Goal: Task Accomplishment & Management: Use online tool/utility

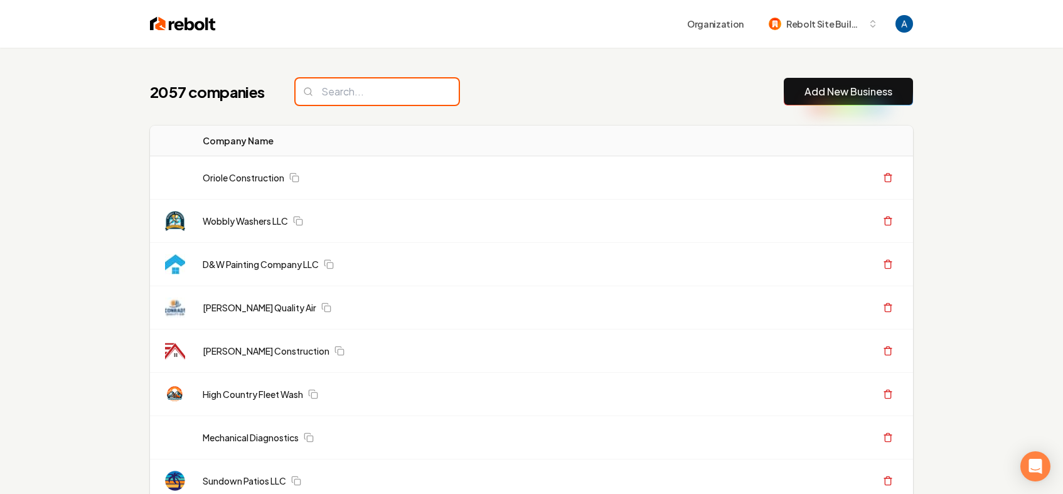
click at [338, 96] on input "search" at bounding box center [377, 91] width 163 height 26
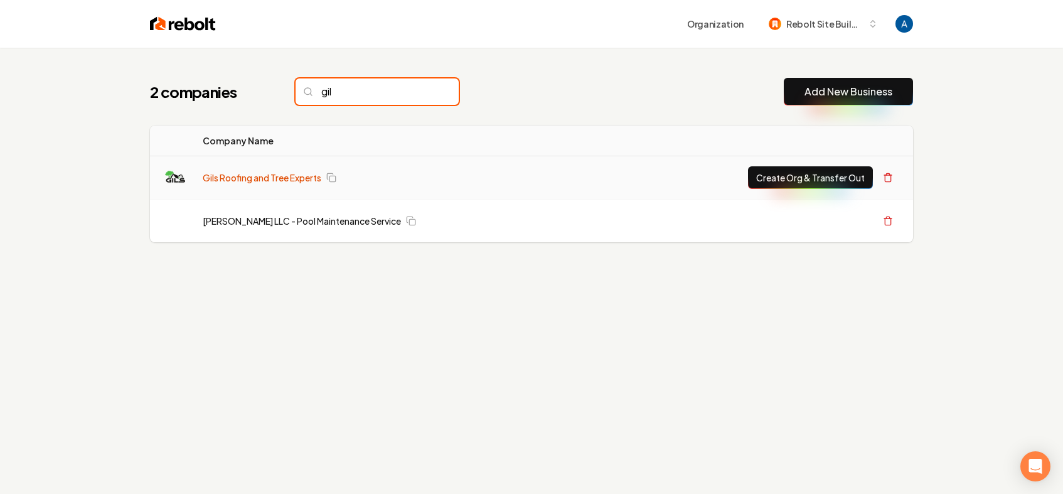
type input "gil"
click at [259, 181] on link "Gils Roofing and Tree Experts" at bounding box center [262, 177] width 119 height 13
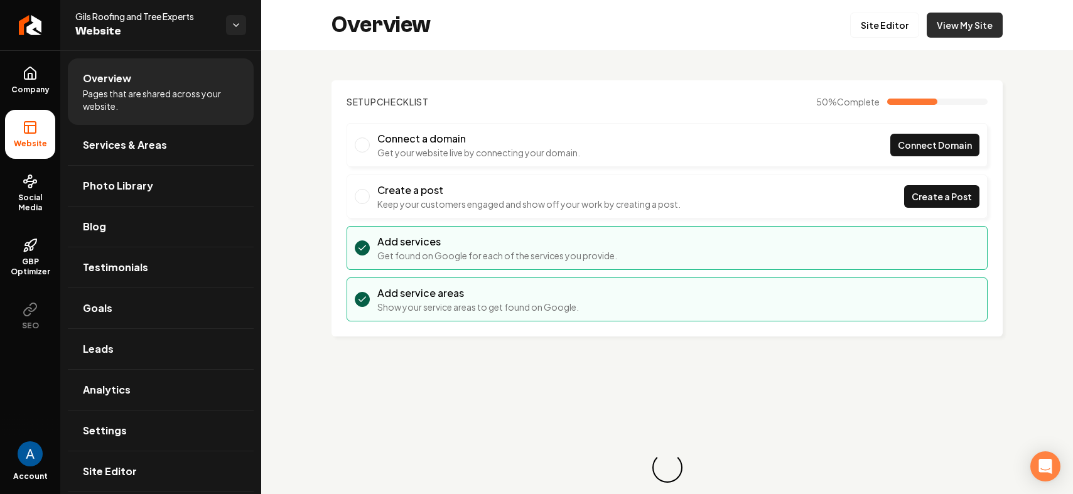
click at [933, 31] on link "View My Site" at bounding box center [965, 25] width 76 height 25
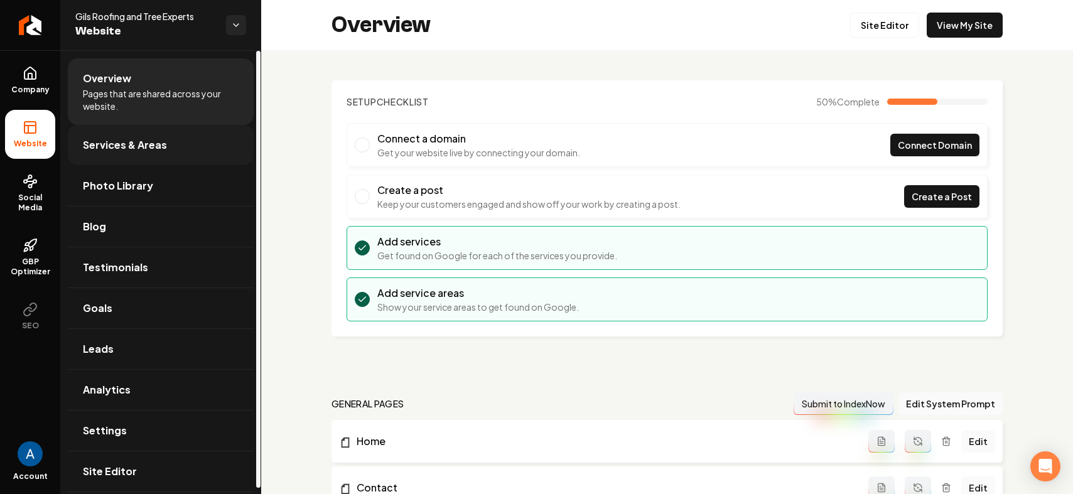
click at [146, 146] on span "Services & Areas" at bounding box center [125, 144] width 84 height 15
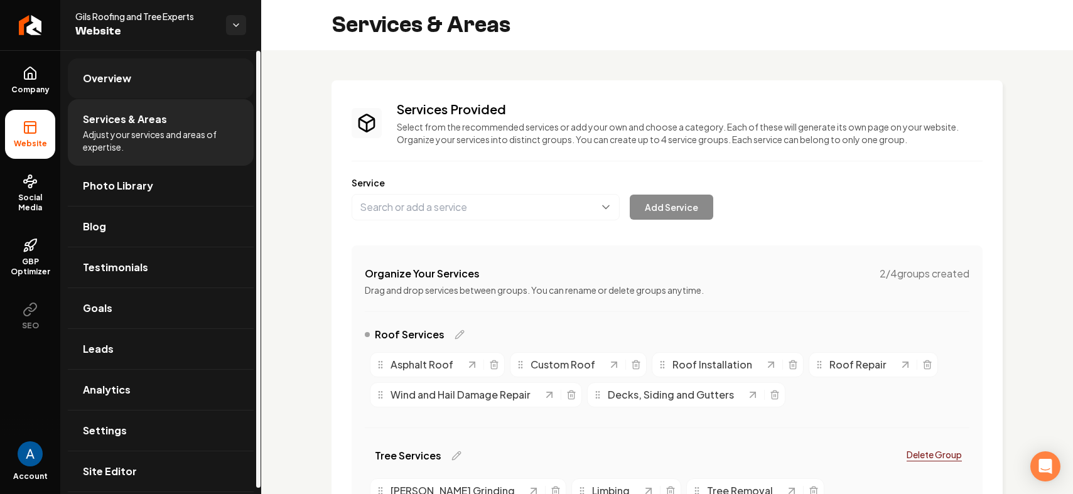
click at [122, 77] on span "Overview" at bounding box center [107, 78] width 48 height 15
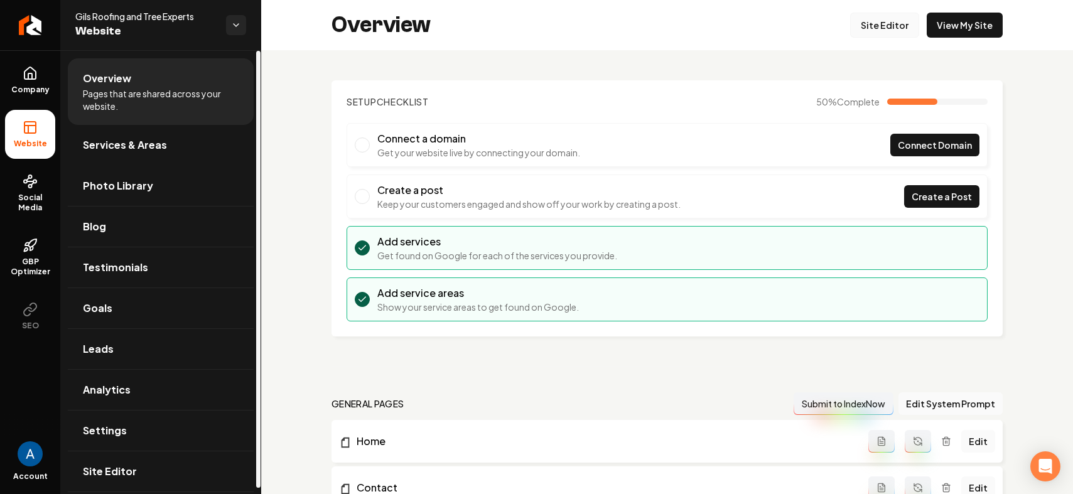
click at [873, 33] on link "Site Editor" at bounding box center [884, 25] width 69 height 25
